Goal: Transaction & Acquisition: Purchase product/service

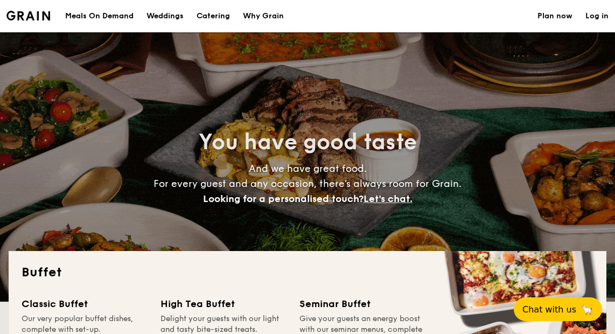
select select
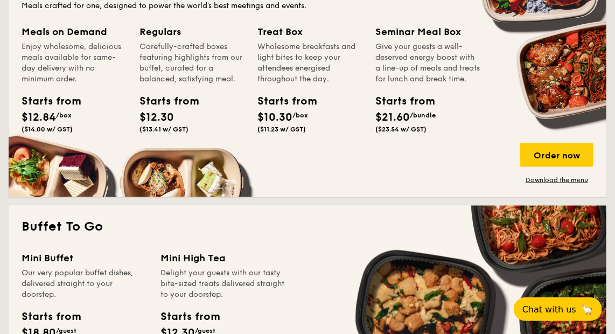
scroll to position [490, 0]
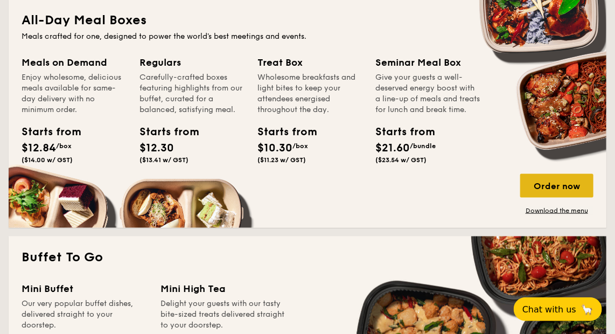
click at [534, 180] on div "Order now" at bounding box center [556, 186] width 73 height 24
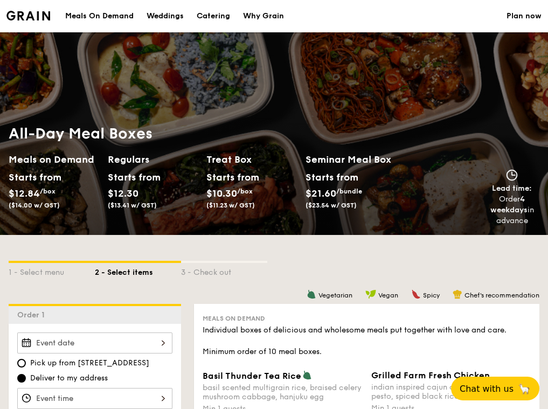
click at [135, 333] on div at bounding box center [94, 342] width 155 height 21
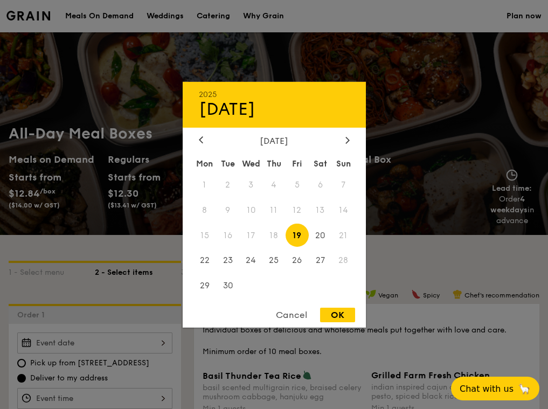
click at [277, 239] on span "18" at bounding box center [273, 235] width 23 height 23
click at [273, 235] on span "18" at bounding box center [273, 235] width 23 height 23
click at [406, 218] on div at bounding box center [274, 204] width 548 height 409
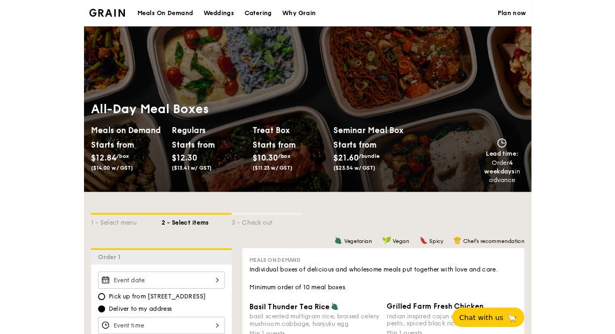
scroll to position [245, 0]
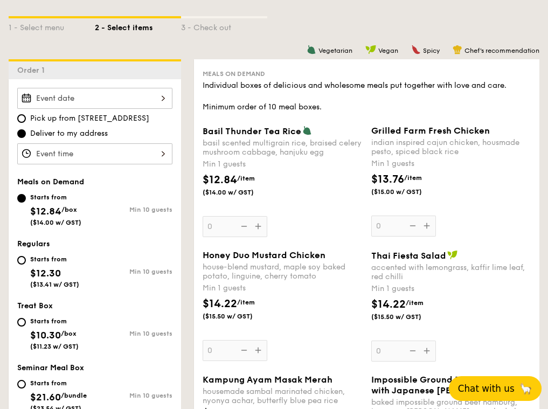
click at [488, 333] on span "Chat with us" at bounding box center [486, 388] width 57 height 11
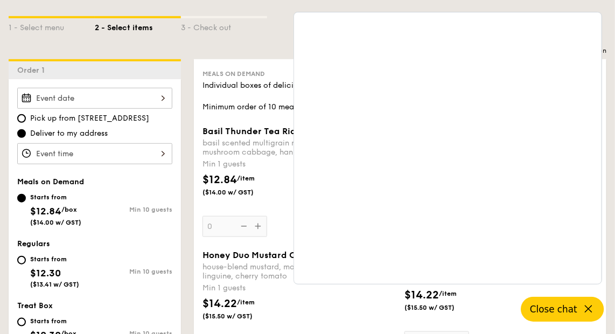
click at [205, 33] on div "1 - Select menu 2 - Select items 3 - Check out" at bounding box center [308, 24] width 598 height 69
click at [578, 303] on button "Close chat" at bounding box center [562, 309] width 83 height 25
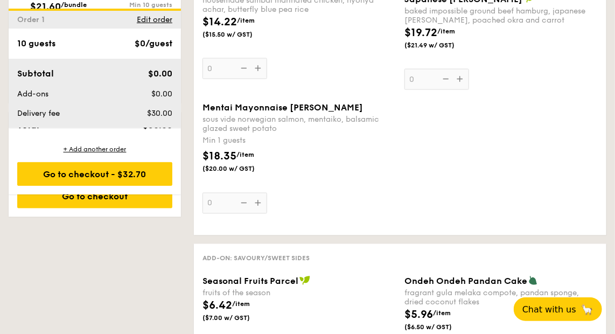
scroll to position [0, 0]
